Goal: Transaction & Acquisition: Subscribe to service/newsletter

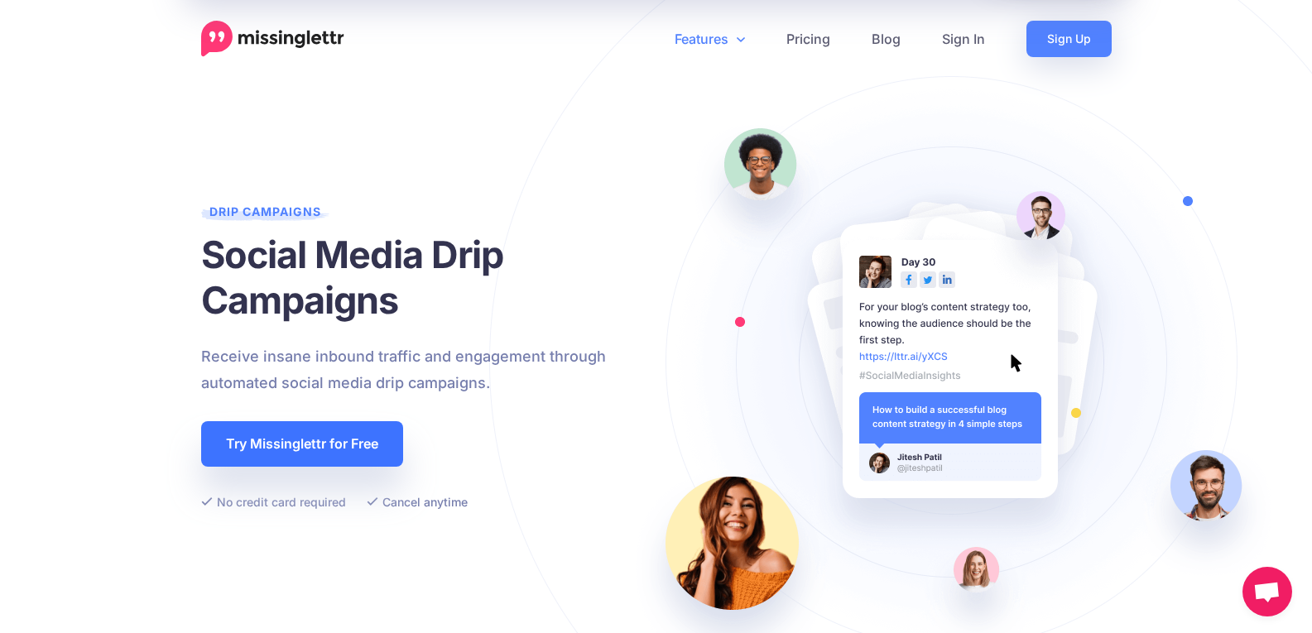
click at [299, 421] on link "Try Missinglettr for Free" at bounding box center [302, 444] width 202 height 46
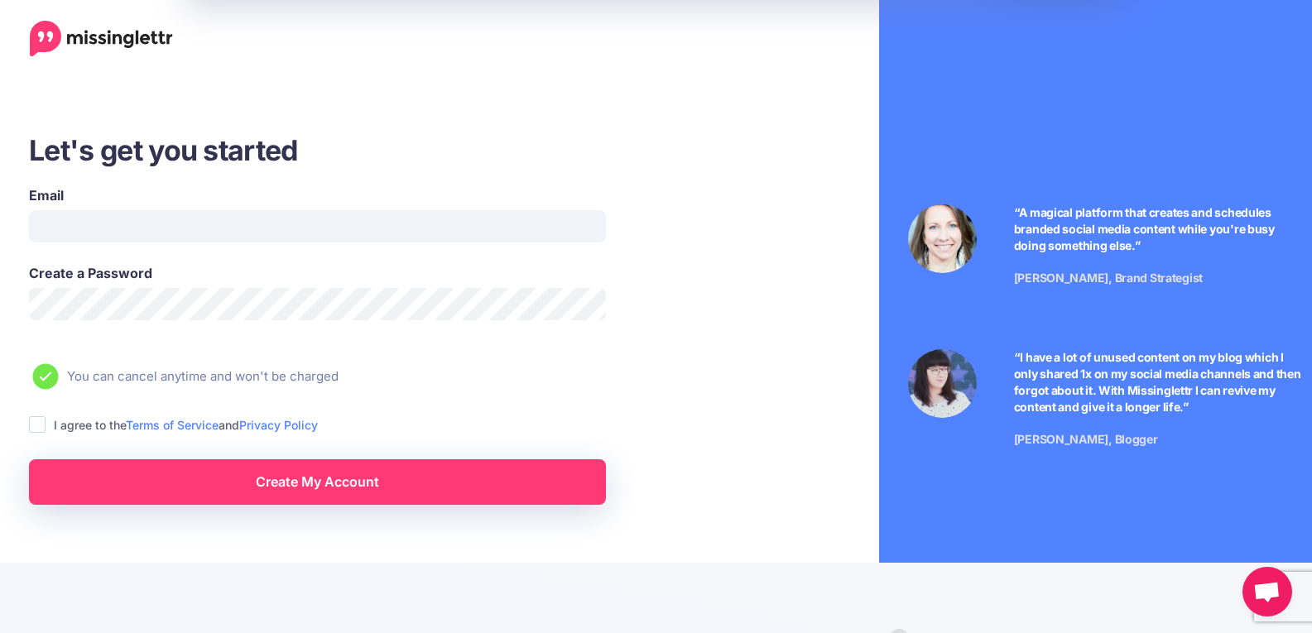
click at [39, 422] on ins at bounding box center [37, 424] width 17 height 17
click at [132, 218] on input "Email" at bounding box center [317, 226] width 577 height 32
type input "**********"
click at [242, 489] on link "Create My Account" at bounding box center [317, 482] width 577 height 46
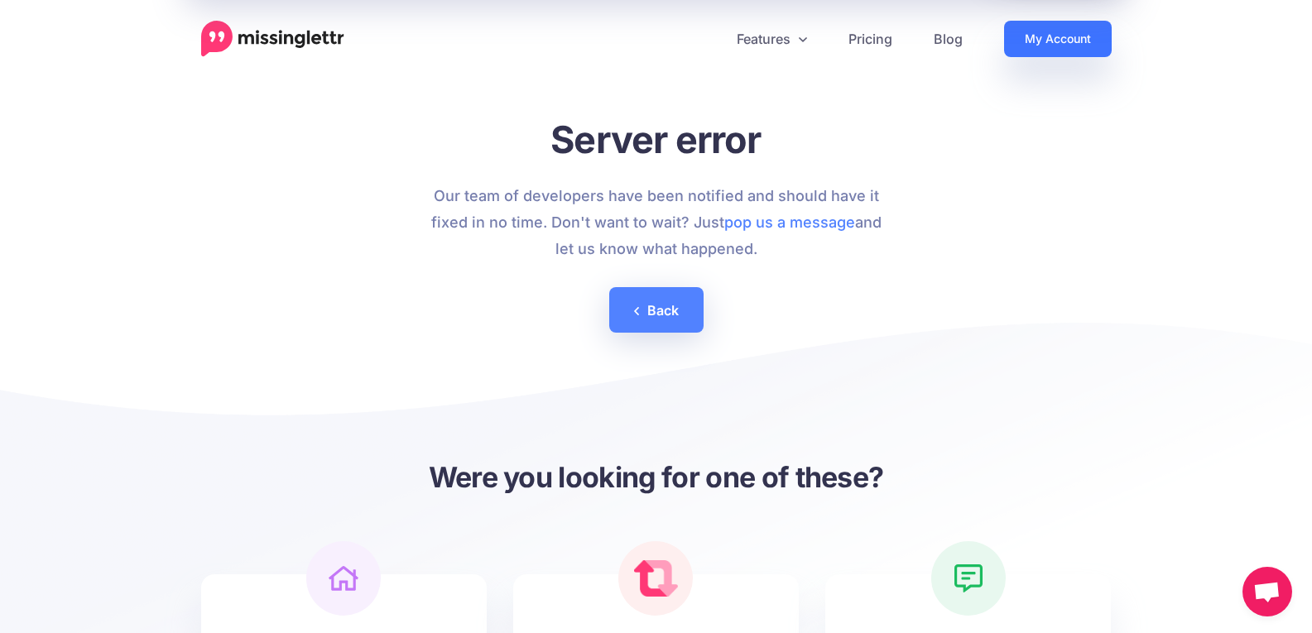
click at [1073, 32] on link "My Account" at bounding box center [1058, 39] width 108 height 36
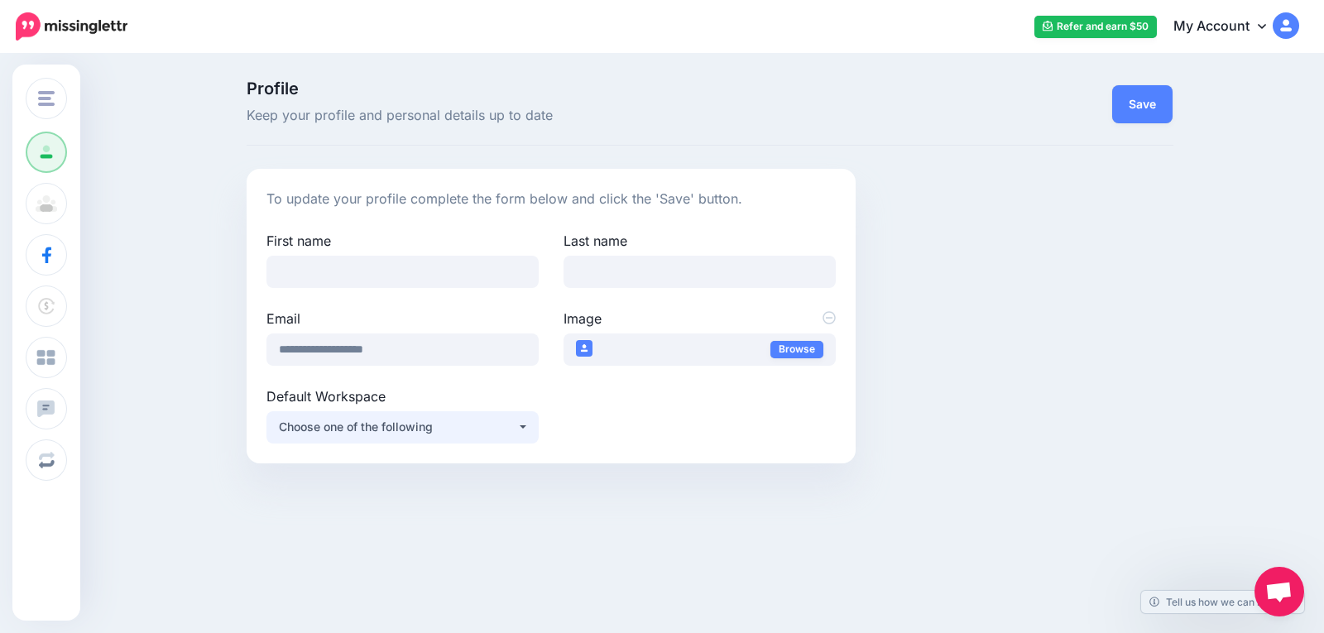
click at [379, 416] on button "Choose one of the following" at bounding box center [402, 427] width 272 height 32
click at [451, 414] on button "Choose one of the following" at bounding box center [402, 427] width 272 height 32
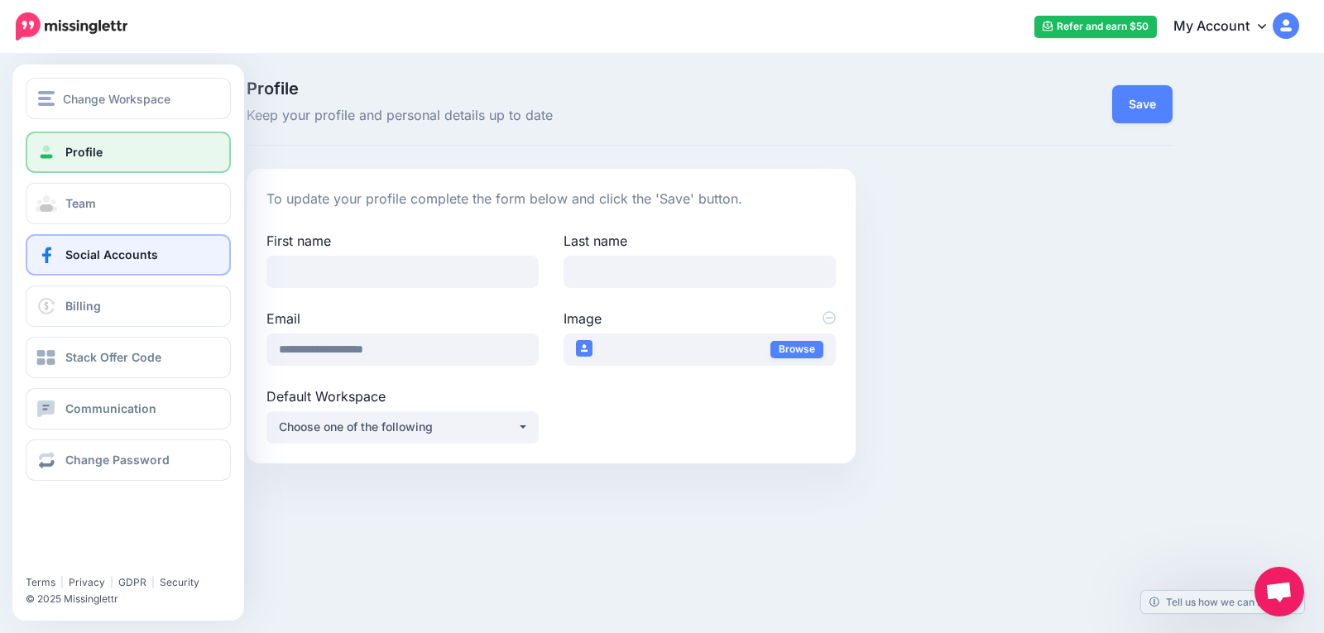
click at [105, 262] on link "Social Accounts" at bounding box center [128, 254] width 205 height 41
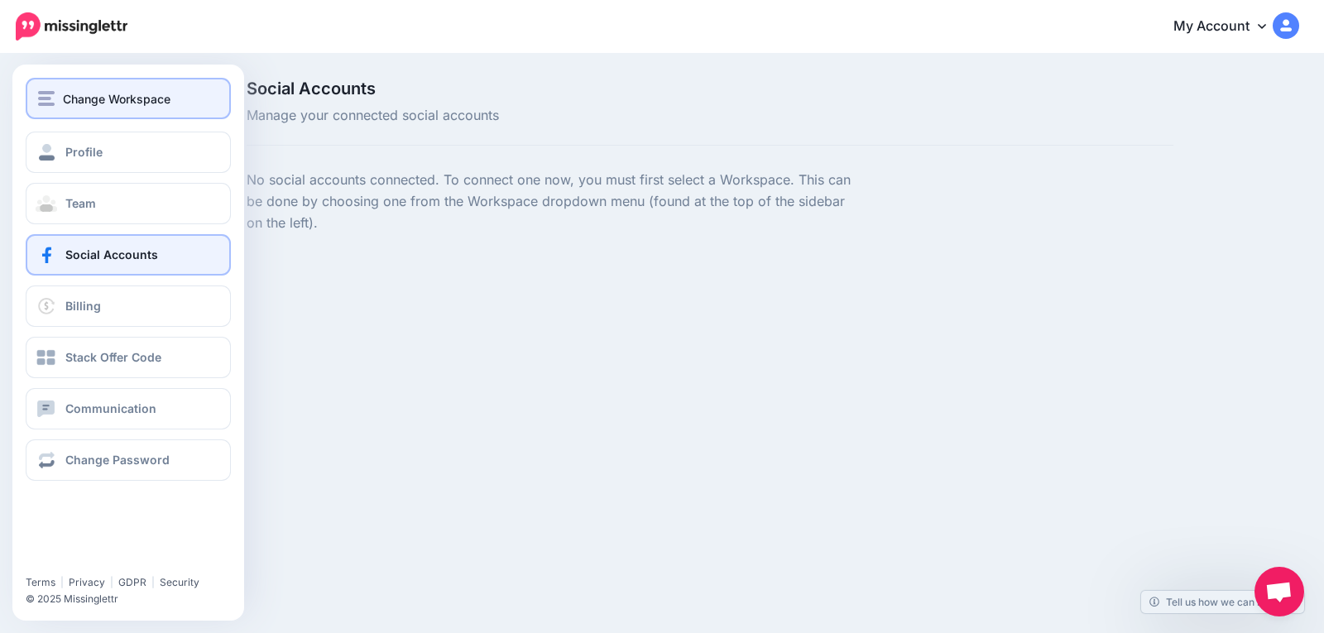
click at [74, 107] on span "Change Workspace" at bounding box center [117, 98] width 108 height 19
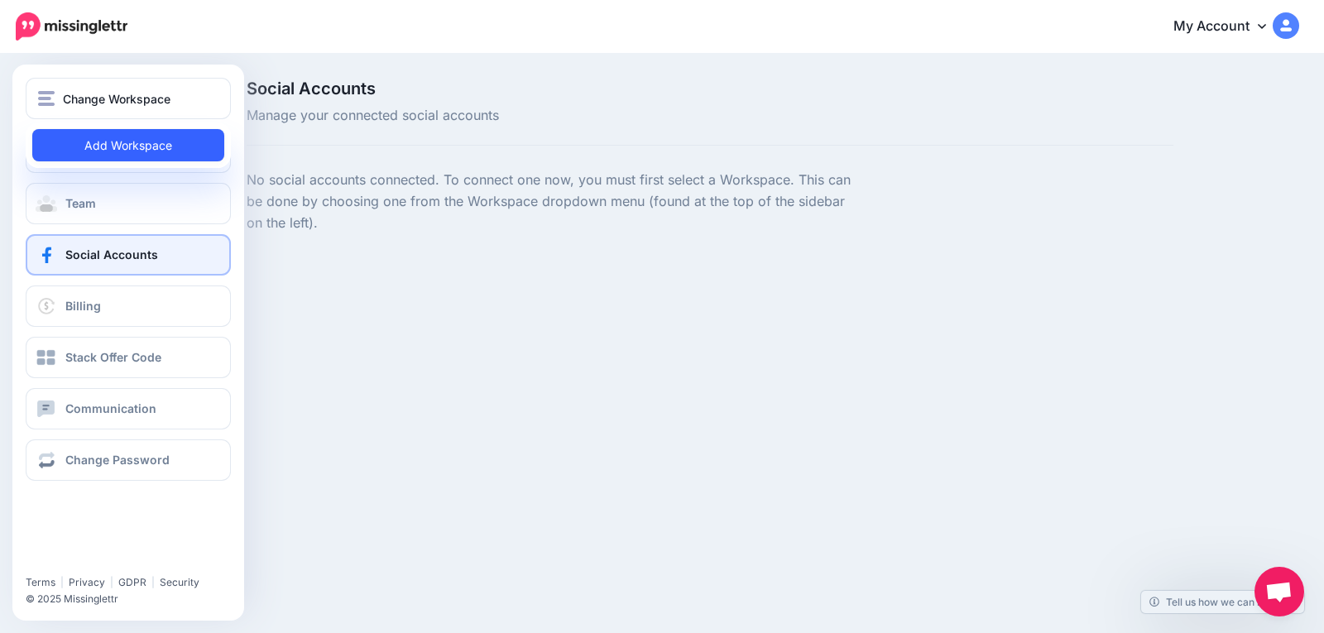
click at [86, 144] on link "Add Workspace" at bounding box center [128, 145] width 192 height 32
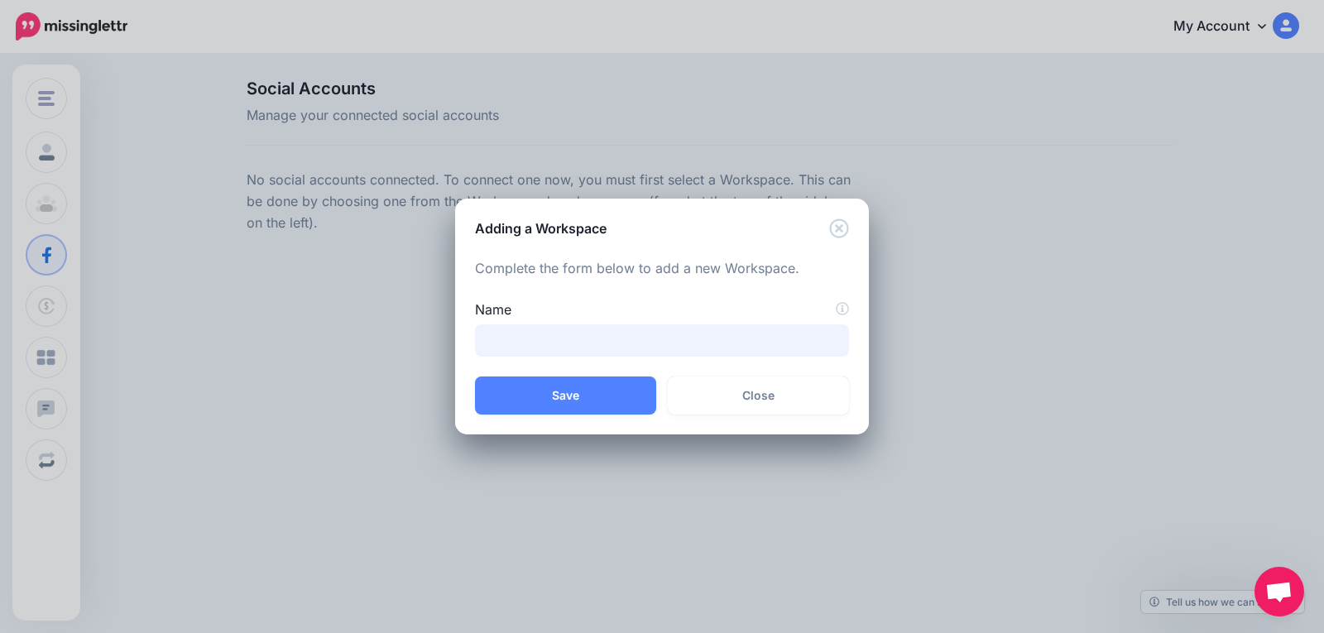
click at [704, 330] on input "Name" at bounding box center [662, 340] width 374 height 32
type input "*********"
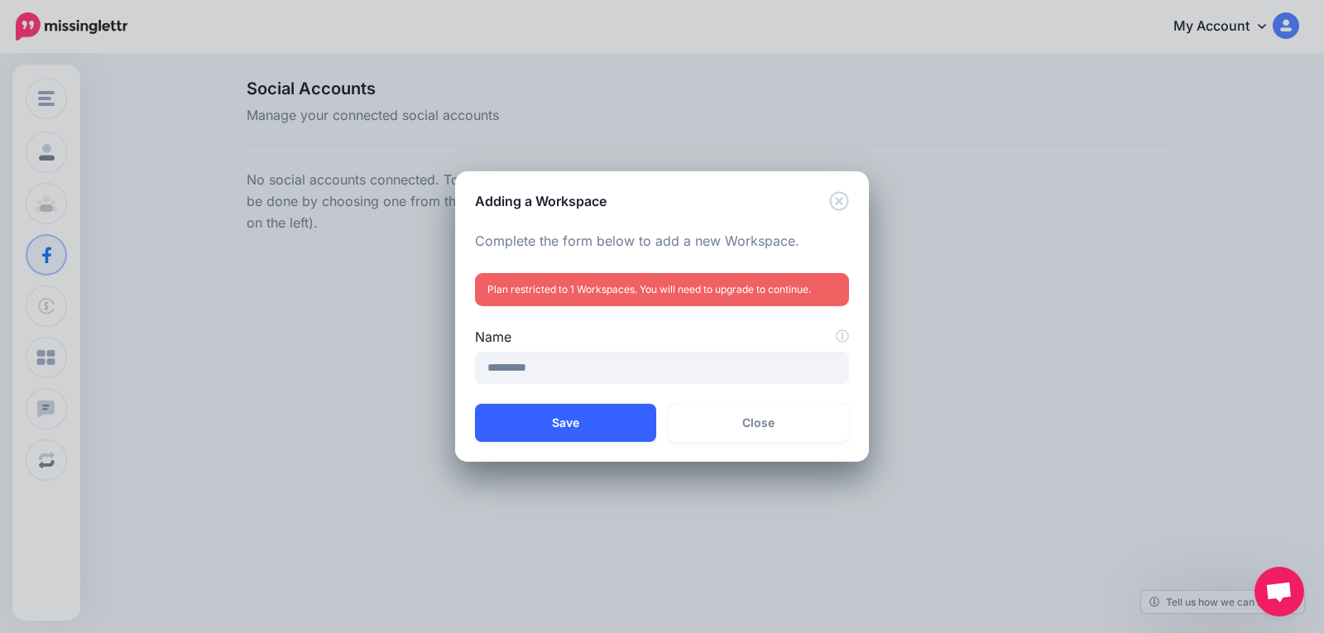
click at [567, 415] on button "Save" at bounding box center [565, 423] width 181 height 38
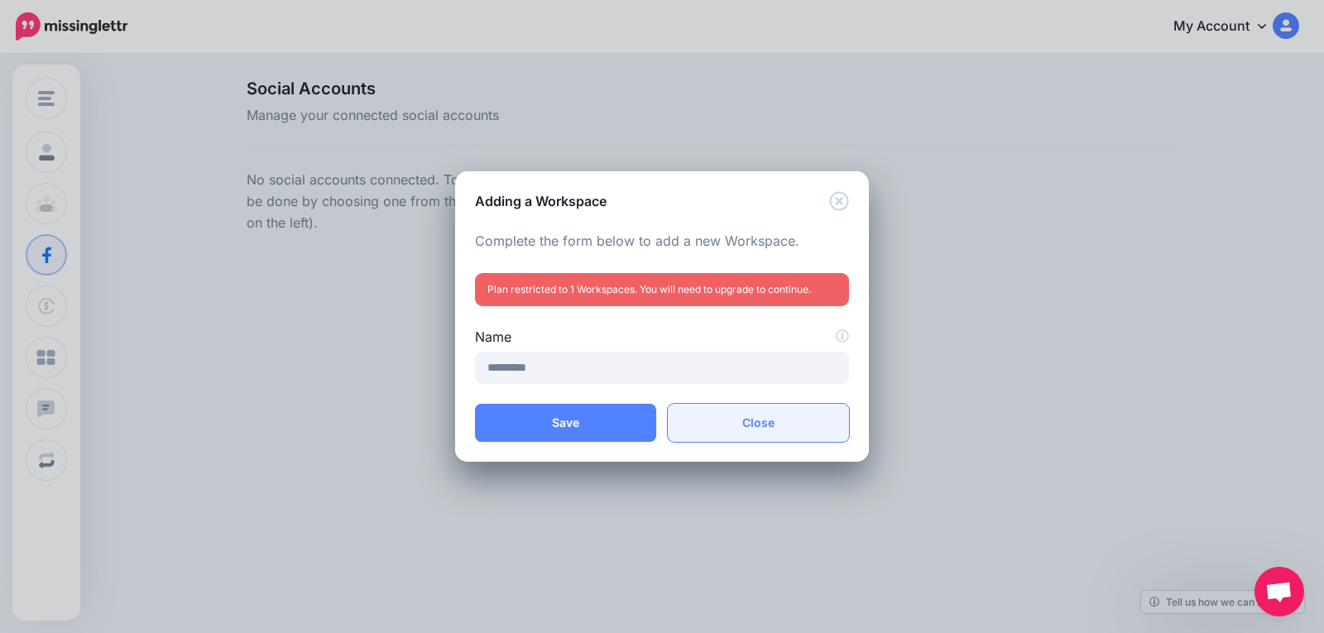
click at [771, 429] on link "Close" at bounding box center [758, 423] width 181 height 38
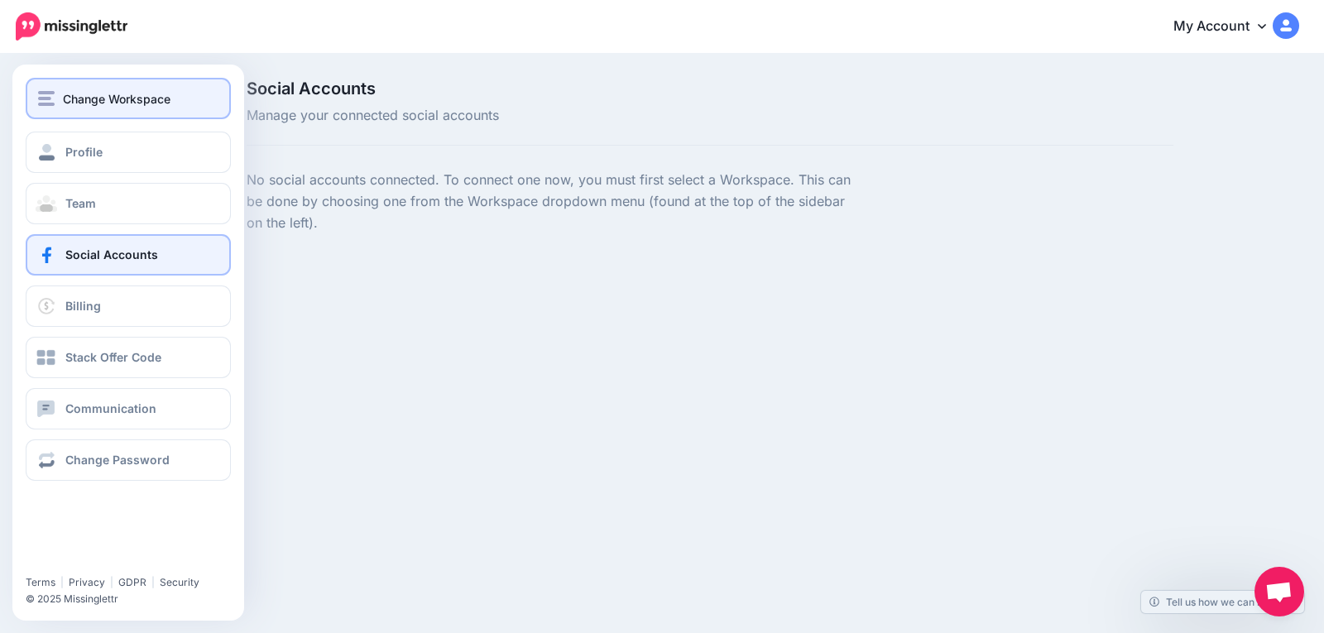
click at [89, 110] on button "Change Workspace" at bounding box center [128, 98] width 205 height 41
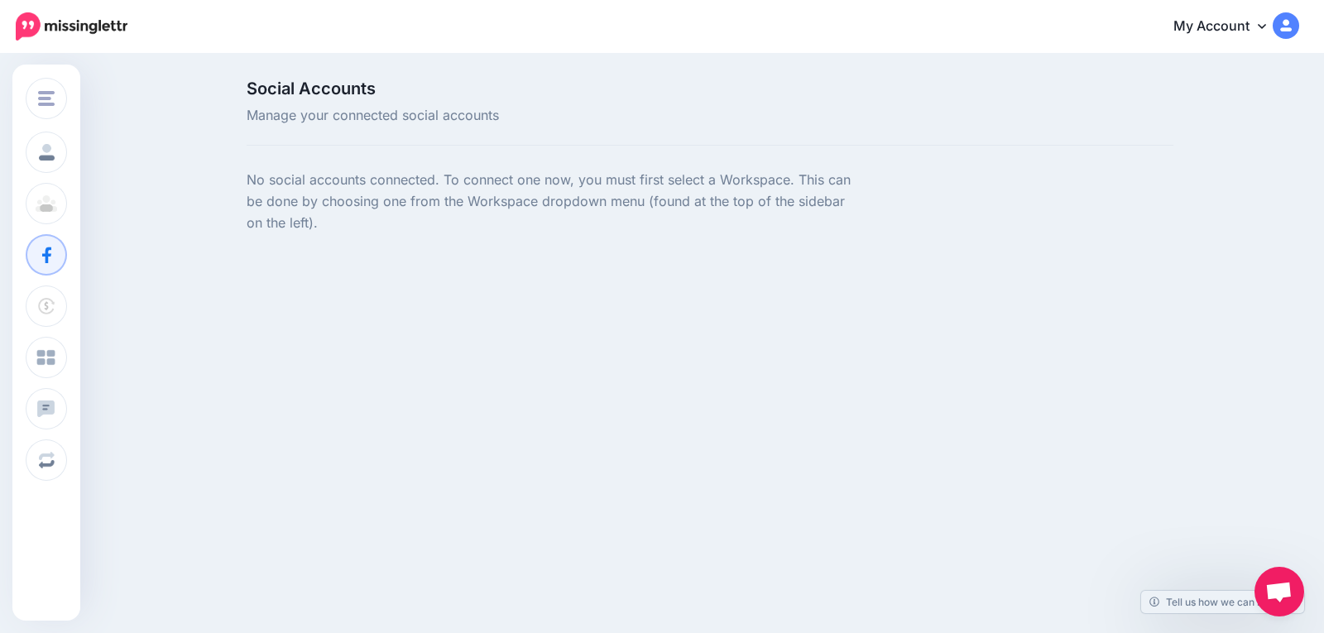
click at [591, 206] on p "No social accounts connected. To connect one now, you must first select a Works…" at bounding box center [552, 202] width 610 height 65
click at [1241, 22] on link "My Account" at bounding box center [1228, 27] width 142 height 41
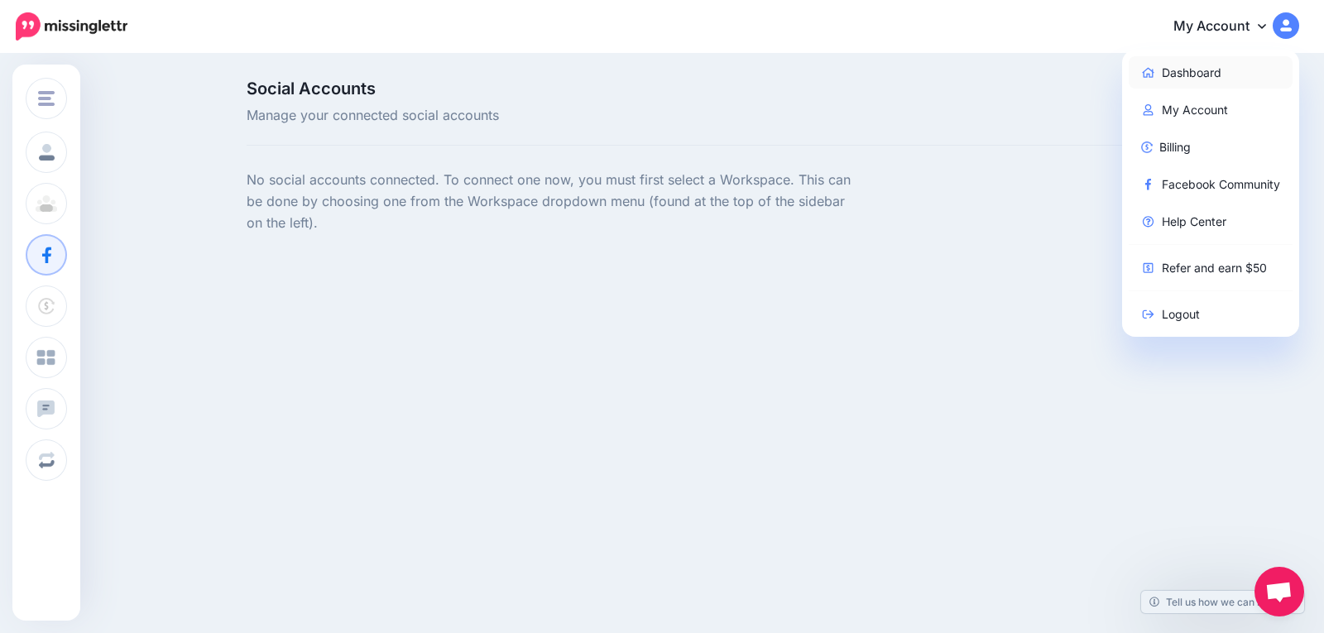
click at [1179, 75] on link "Dashboard" at bounding box center [1211, 72] width 165 height 32
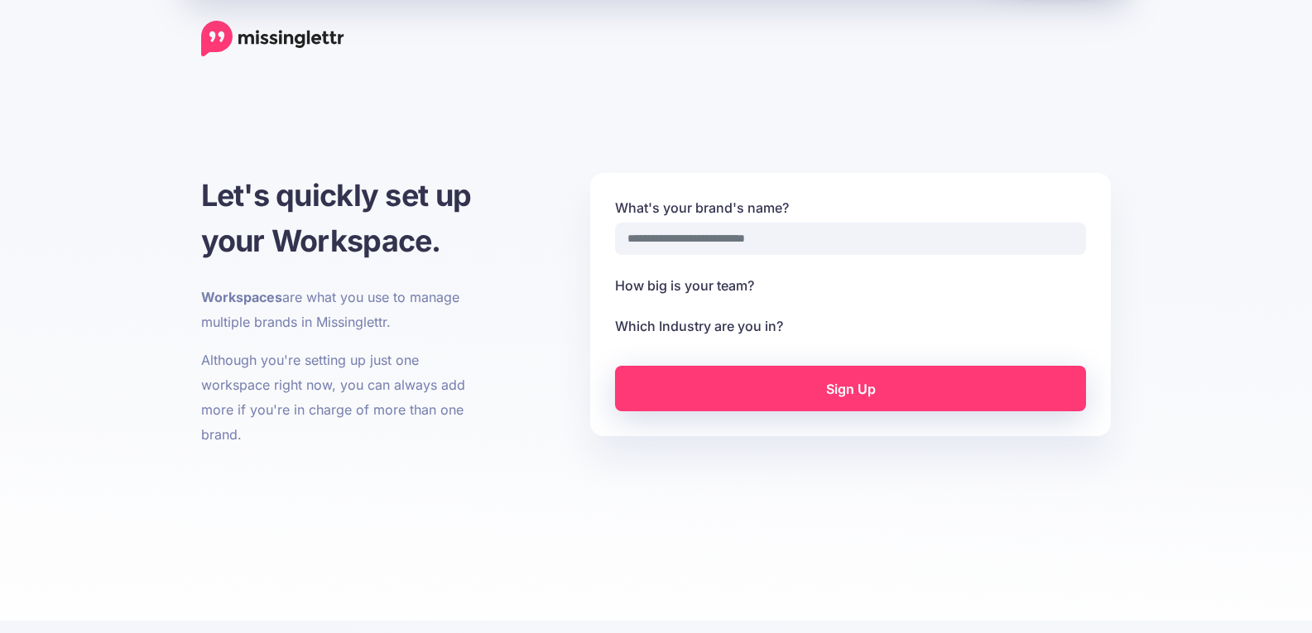
select select
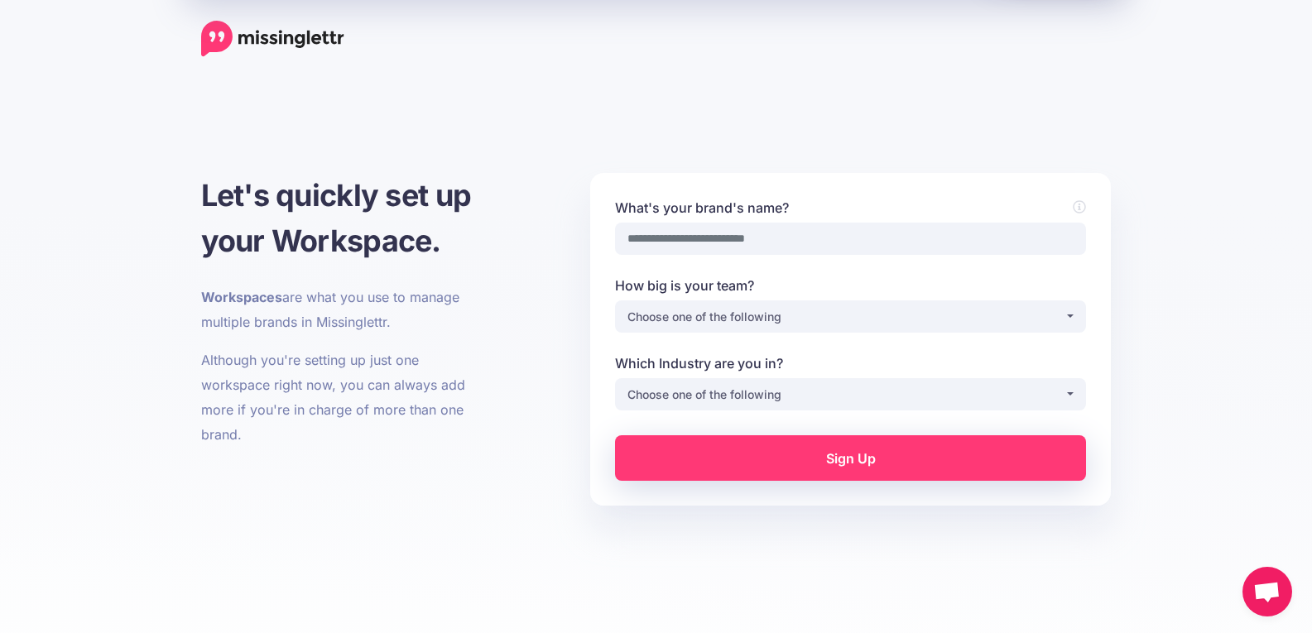
click at [755, 237] on input "What's your brand's name?" at bounding box center [850, 239] width 471 height 32
type input "**********"
click at [713, 310] on div "Choose one of the following" at bounding box center [845, 317] width 437 height 20
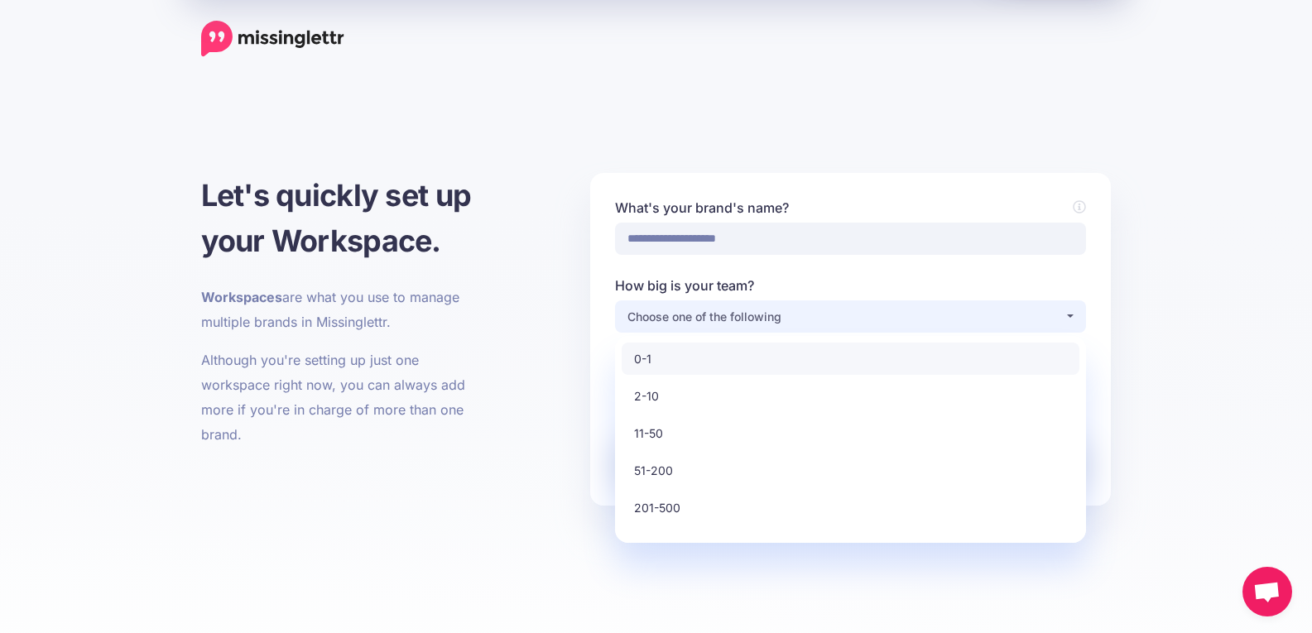
click at [687, 358] on link "0-1" at bounding box center [850, 359] width 458 height 32
select select "*"
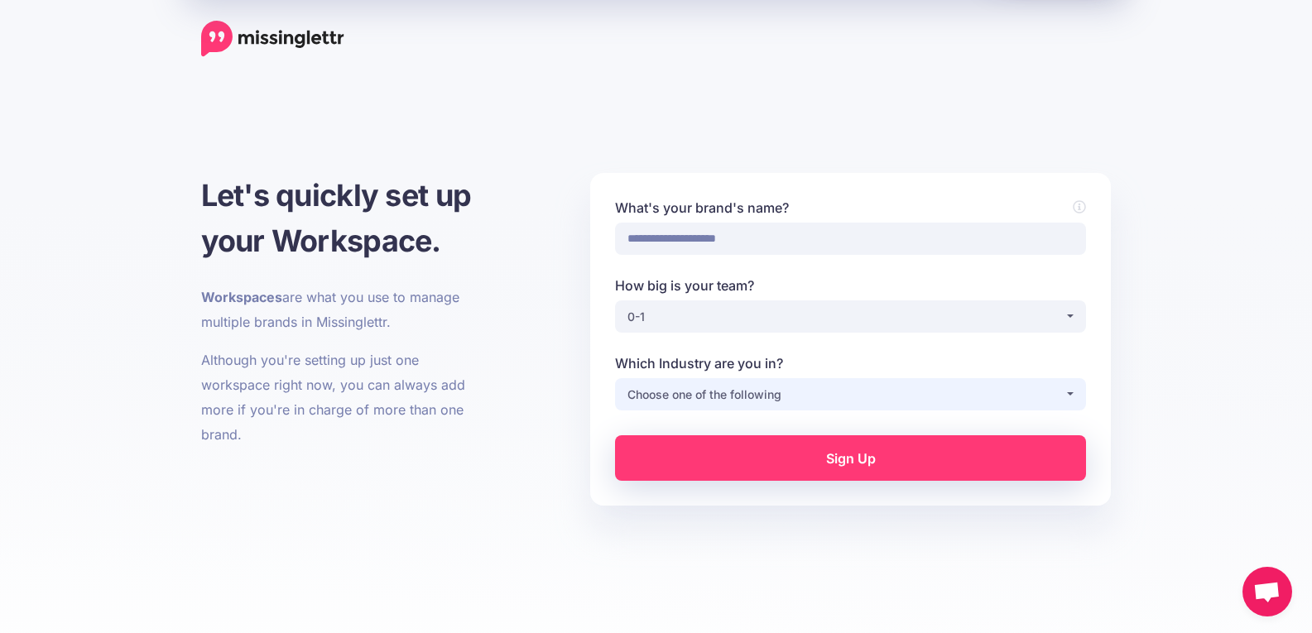
click at [711, 400] on div "Choose one of the following" at bounding box center [845, 395] width 437 height 20
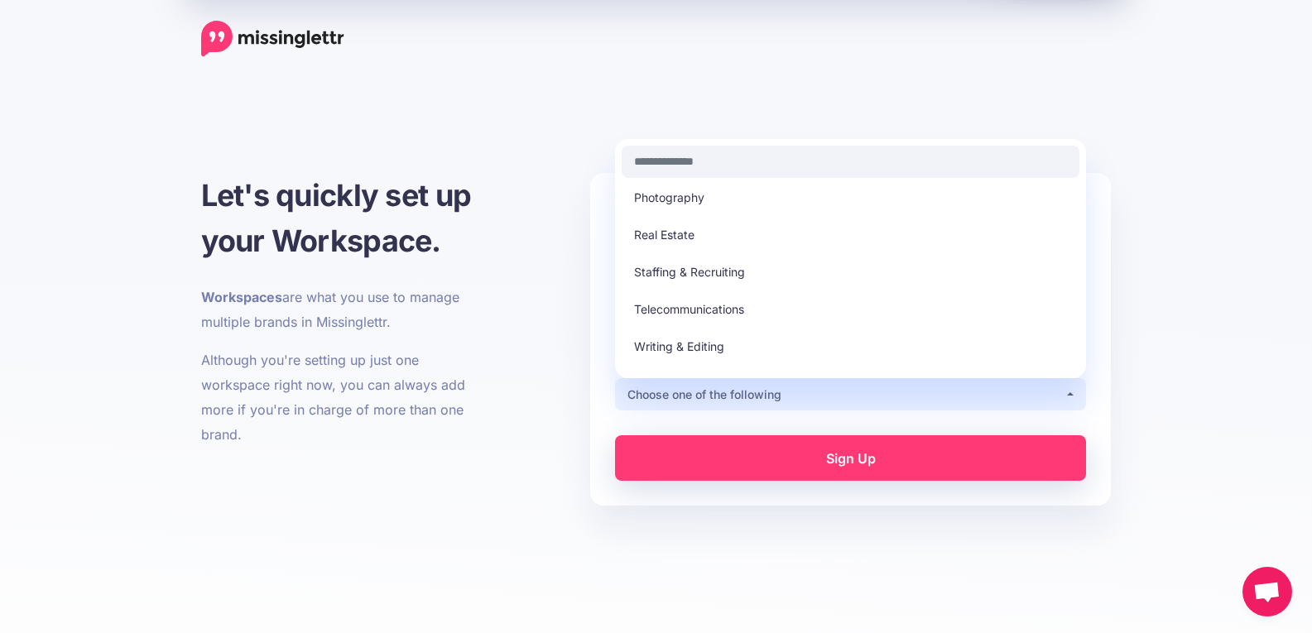
scroll to position [472, 0]
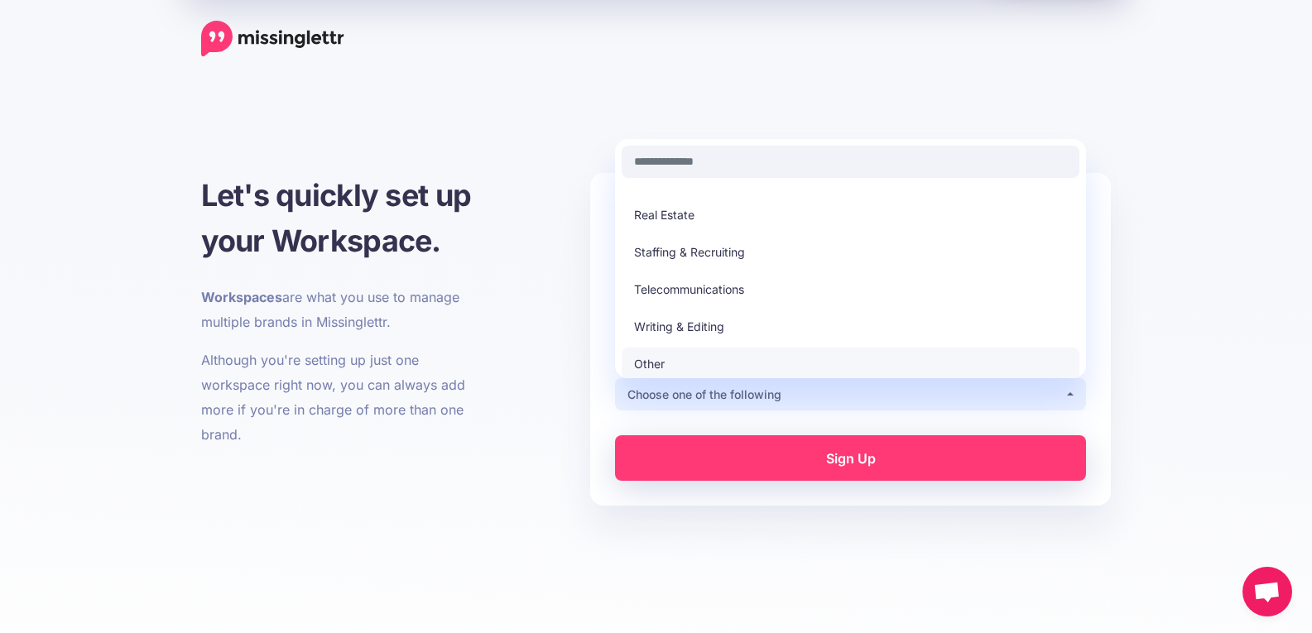
click at [837, 366] on link "Other" at bounding box center [850, 364] width 458 height 32
select select "*****"
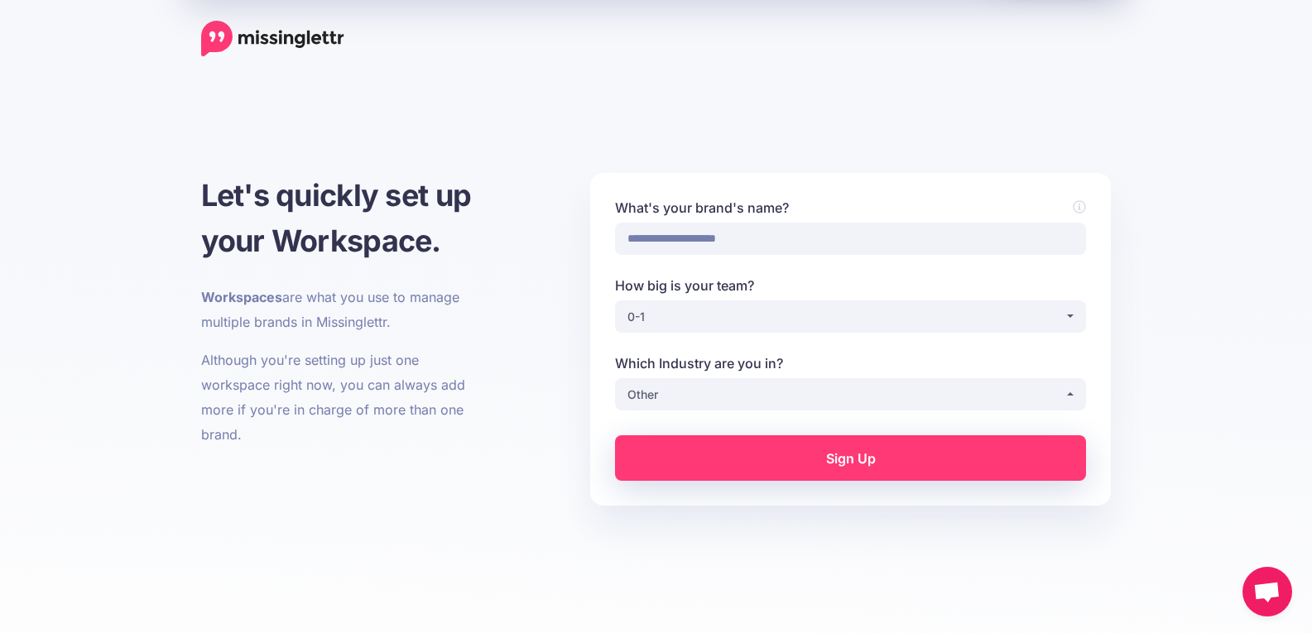
click at [775, 473] on link "Sign Up" at bounding box center [850, 458] width 471 height 46
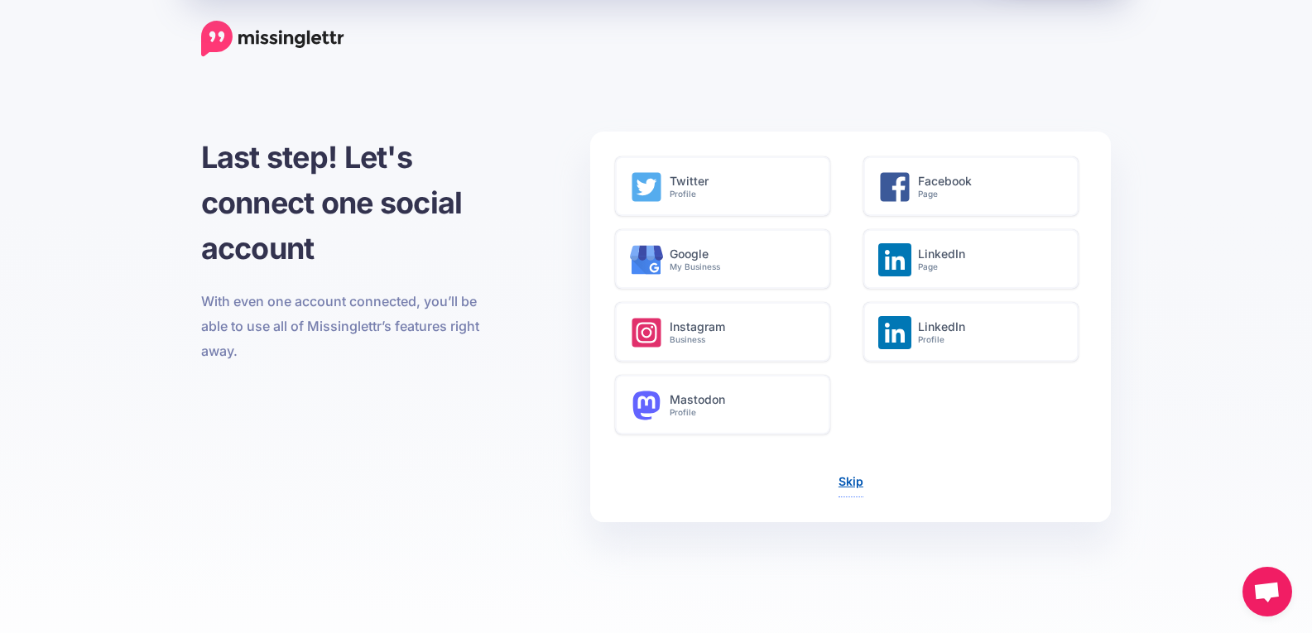
click at [855, 482] on link "Skip" at bounding box center [850, 481] width 25 height 14
